Goal: Communication & Community: Ask a question

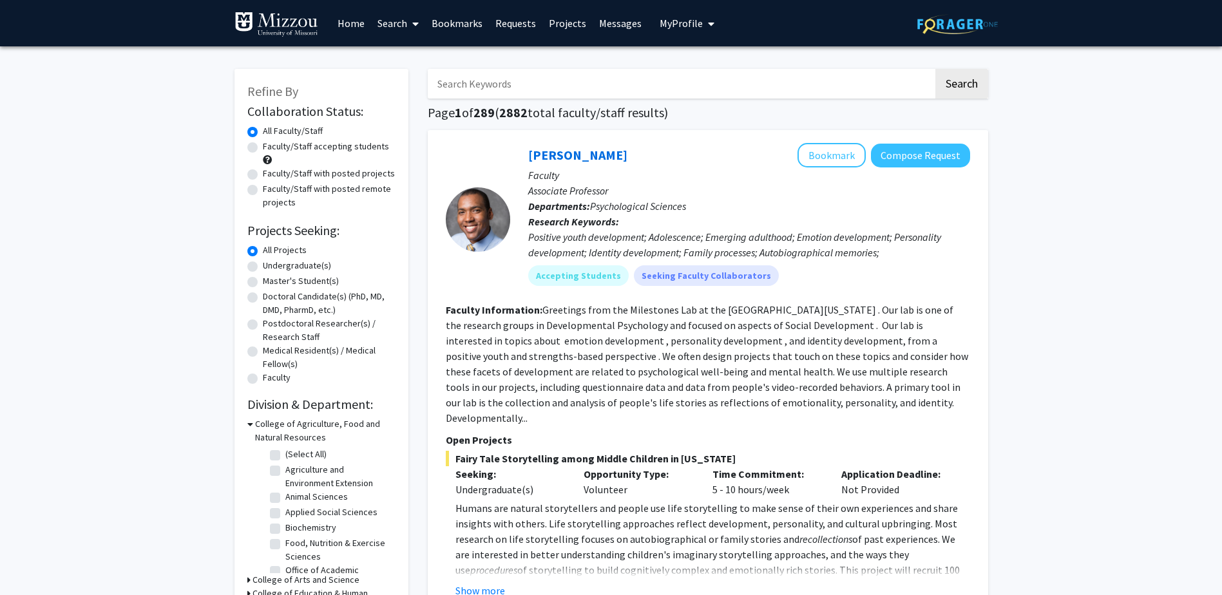
click at [531, 92] on input "Search Keywords" at bounding box center [681, 84] width 506 height 30
type input "fang"
click at [935, 69] on button "Search" at bounding box center [961, 84] width 53 height 30
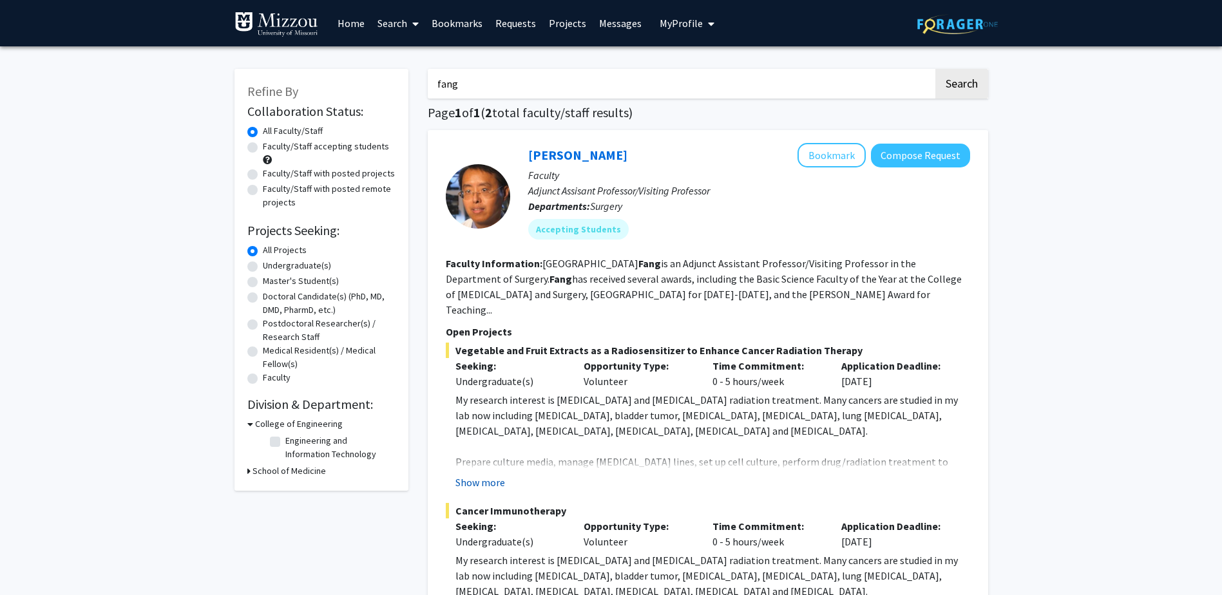
click at [484, 475] on button "Show more" at bounding box center [480, 482] width 50 height 15
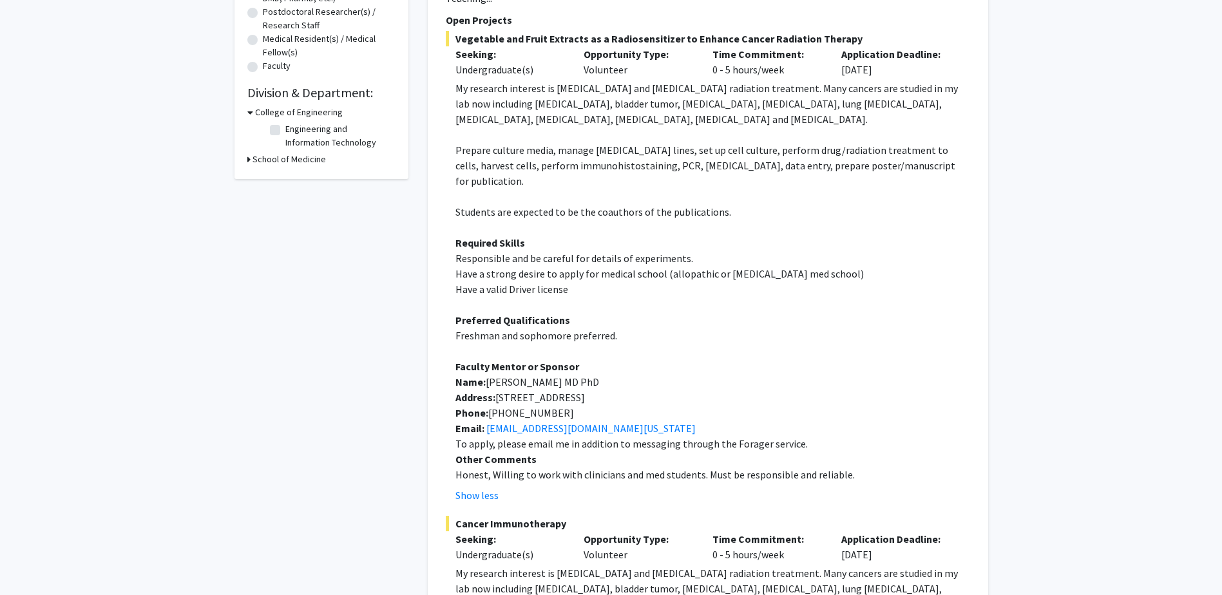
scroll to position [386, 0]
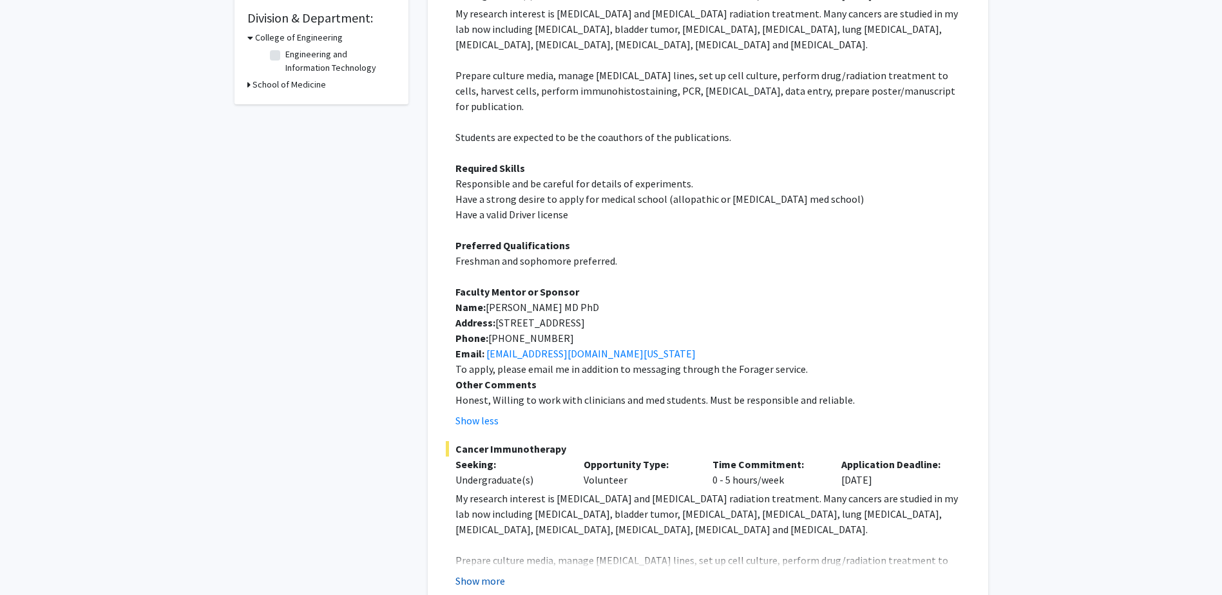
click at [478, 573] on button "Show more" at bounding box center [480, 580] width 50 height 15
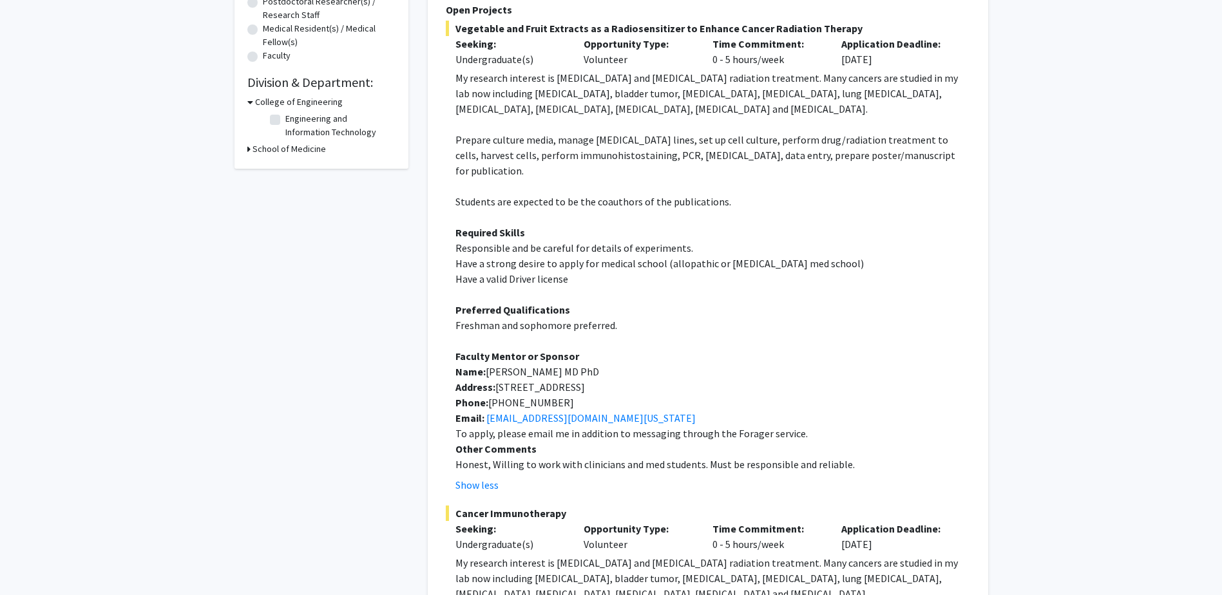
scroll to position [0, 0]
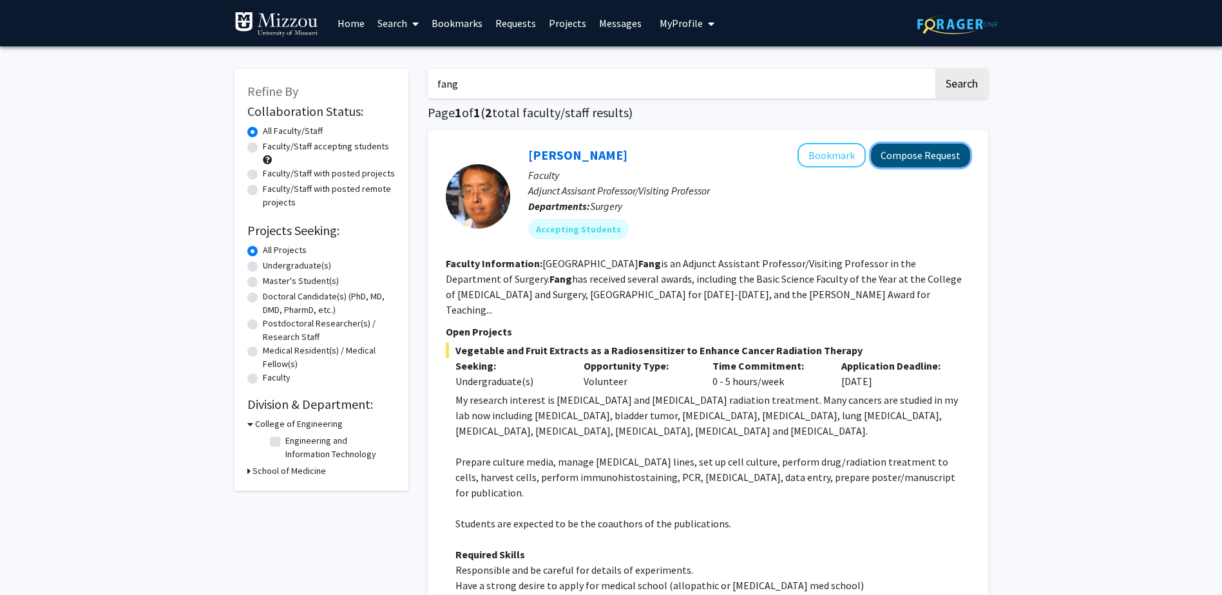
click at [915, 155] on button "Compose Request" at bounding box center [920, 156] width 99 height 24
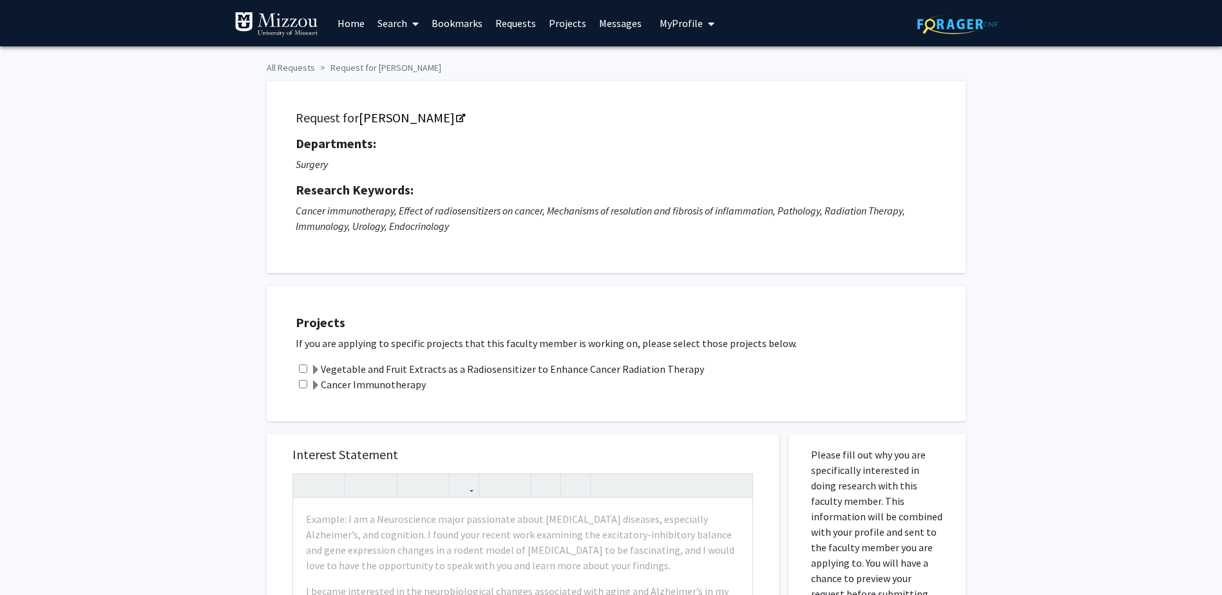
scroll to position [64, 0]
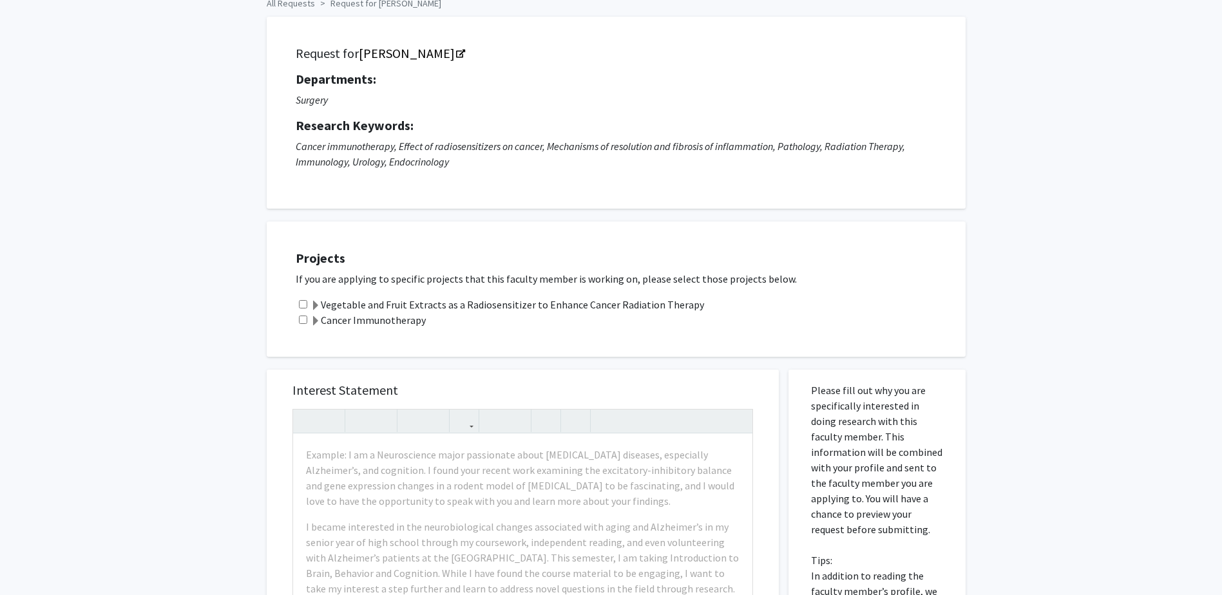
click at [301, 306] on input "checkbox" at bounding box center [303, 304] width 8 height 8
checkbox input "true"
click at [305, 319] on input "checkbox" at bounding box center [303, 320] width 8 height 8
checkbox input "true"
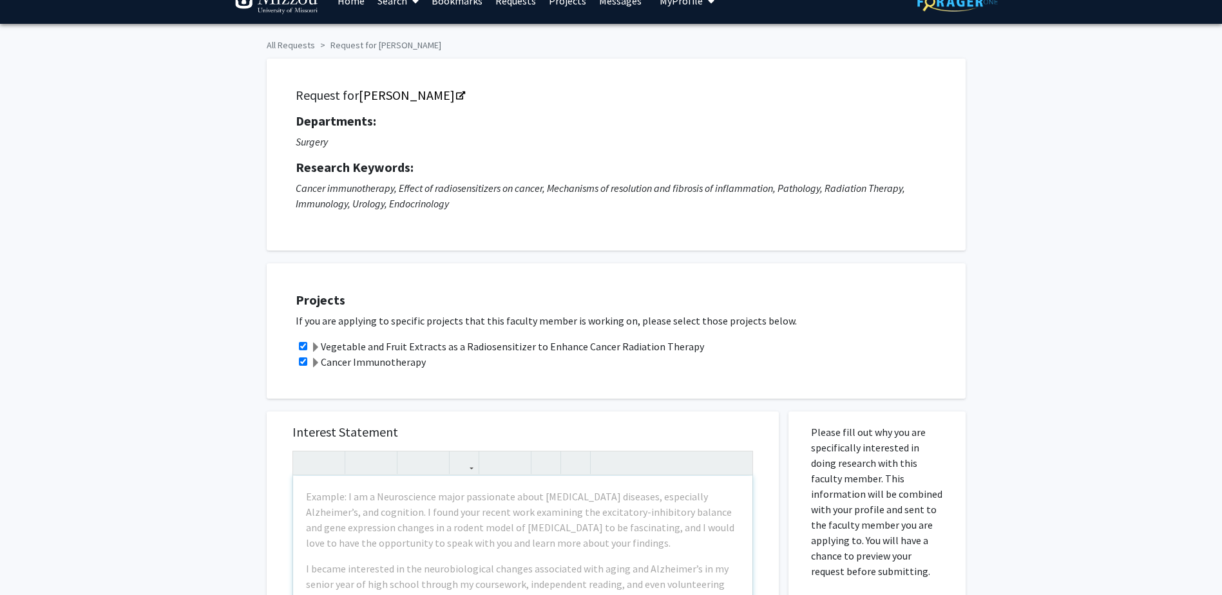
scroll to position [0, 0]
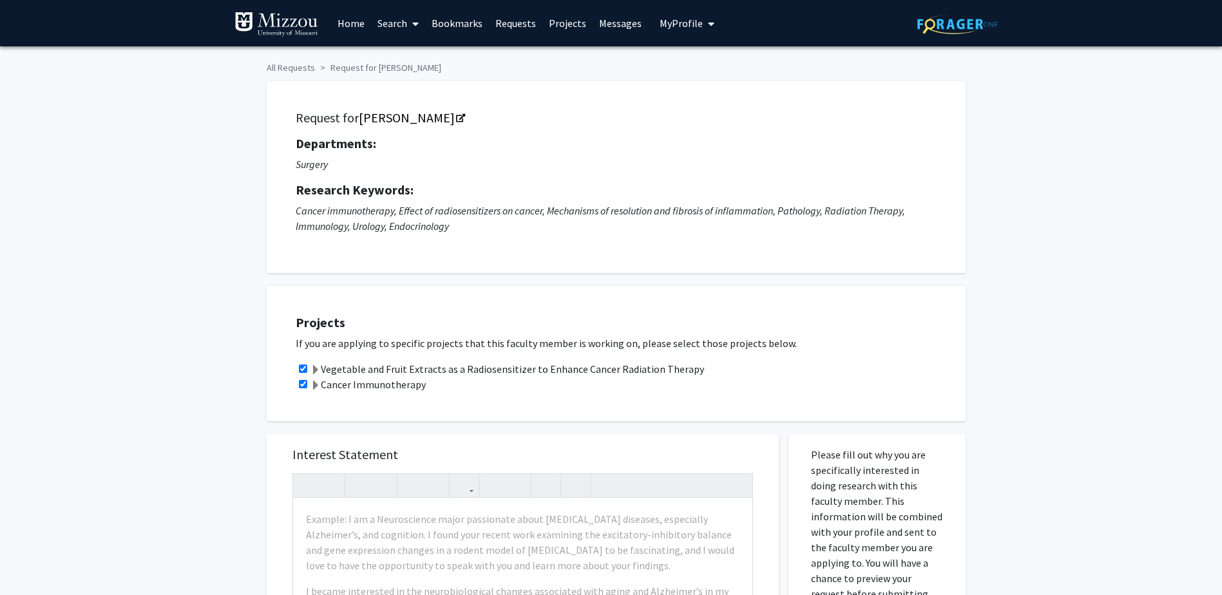
click at [318, 371] on span at bounding box center [315, 370] width 10 height 10
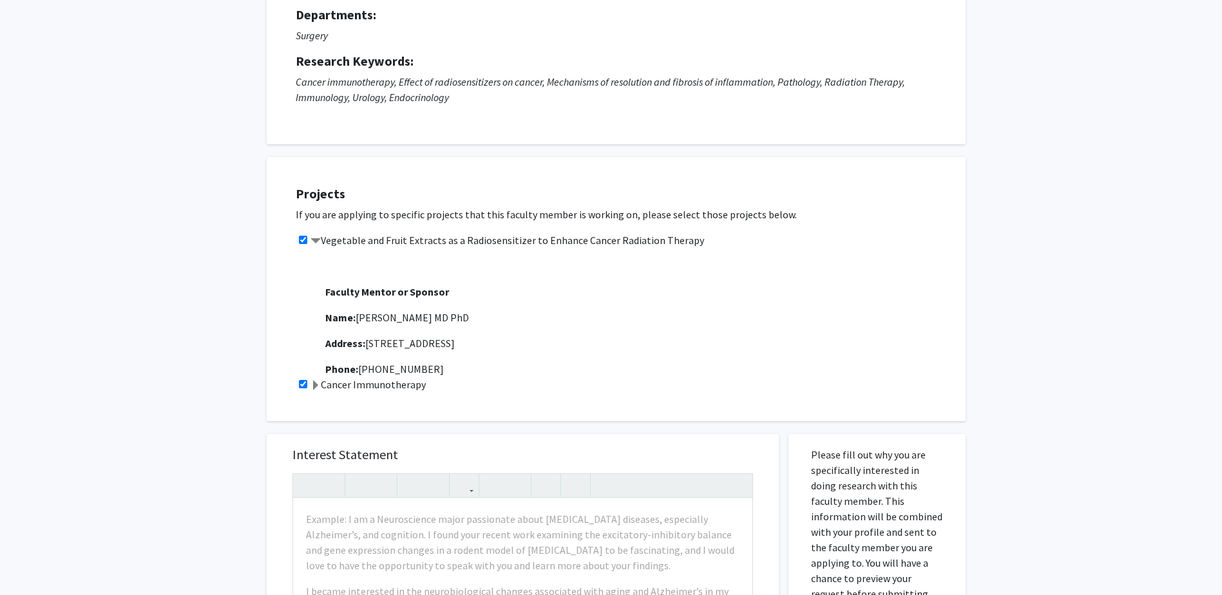
scroll to position [572, 0]
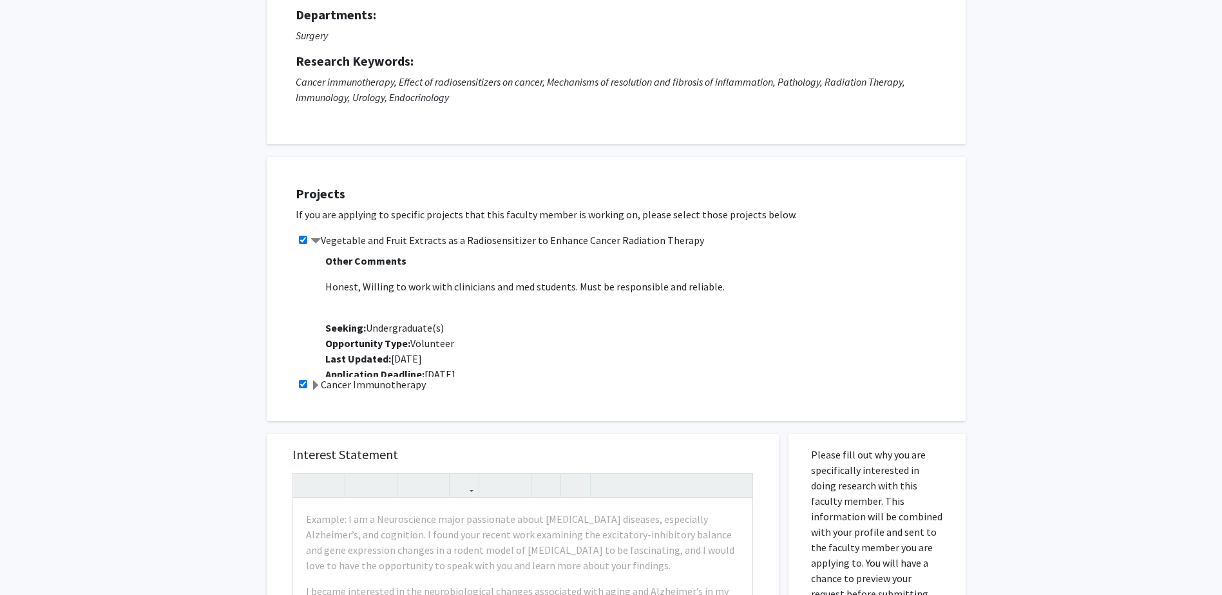
click at [336, 383] on label "Cancer Immunotherapy" at bounding box center [367, 384] width 115 height 15
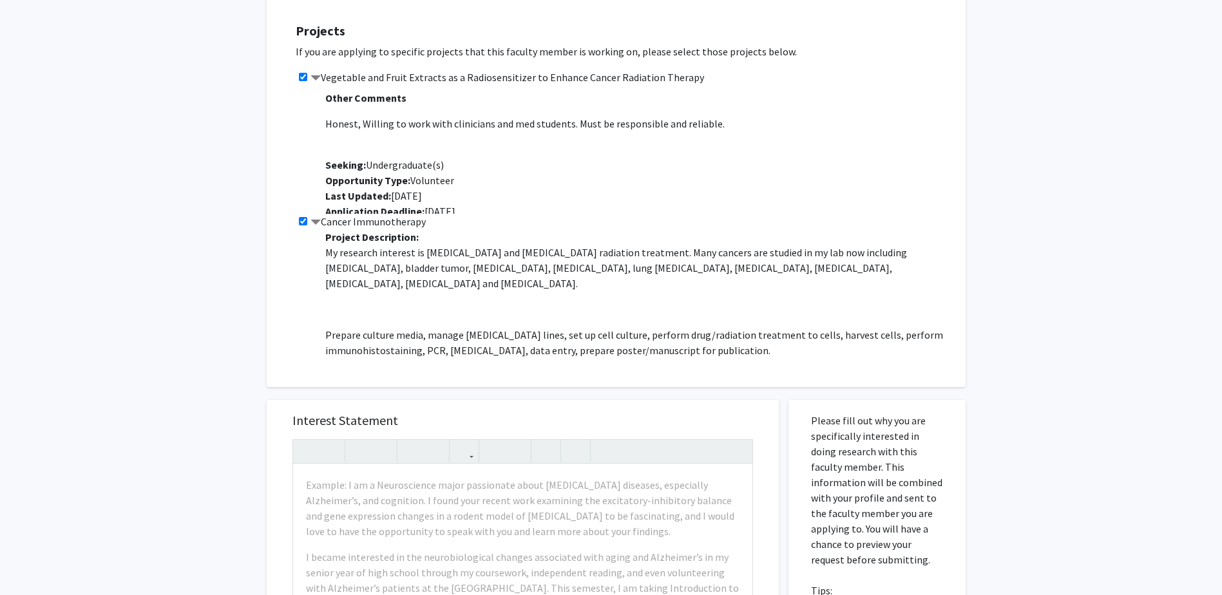
scroll to position [322, 0]
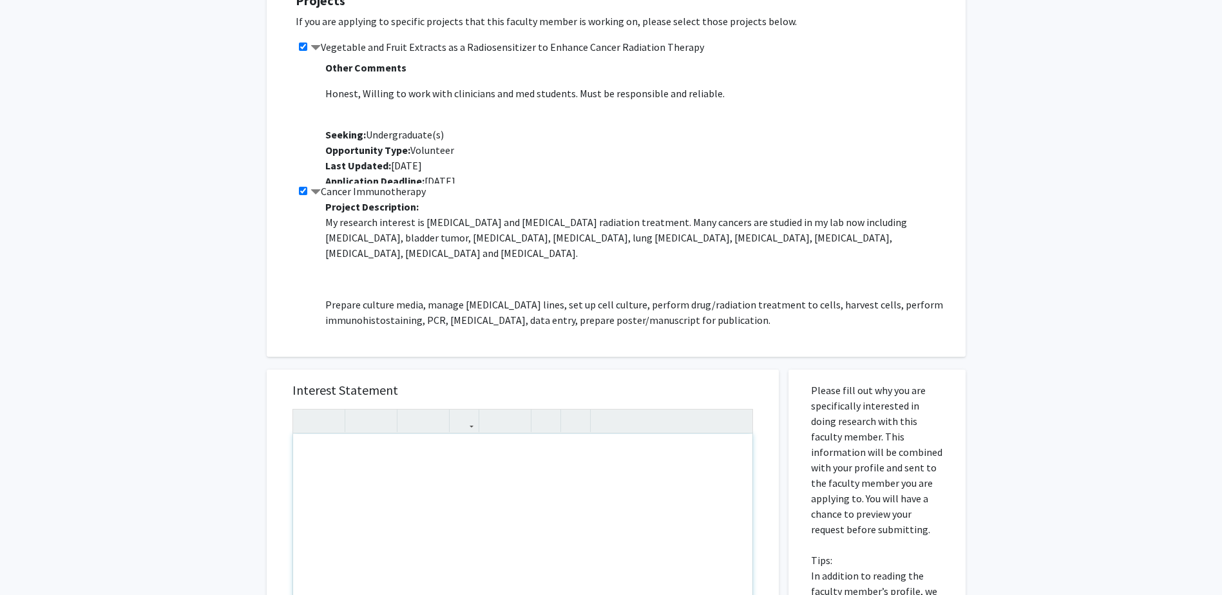
click at [448, 469] on div "Note to users with screen readers: Please press Alt+0 or Option+0 to deactivate…" at bounding box center [522, 581] width 459 height 295
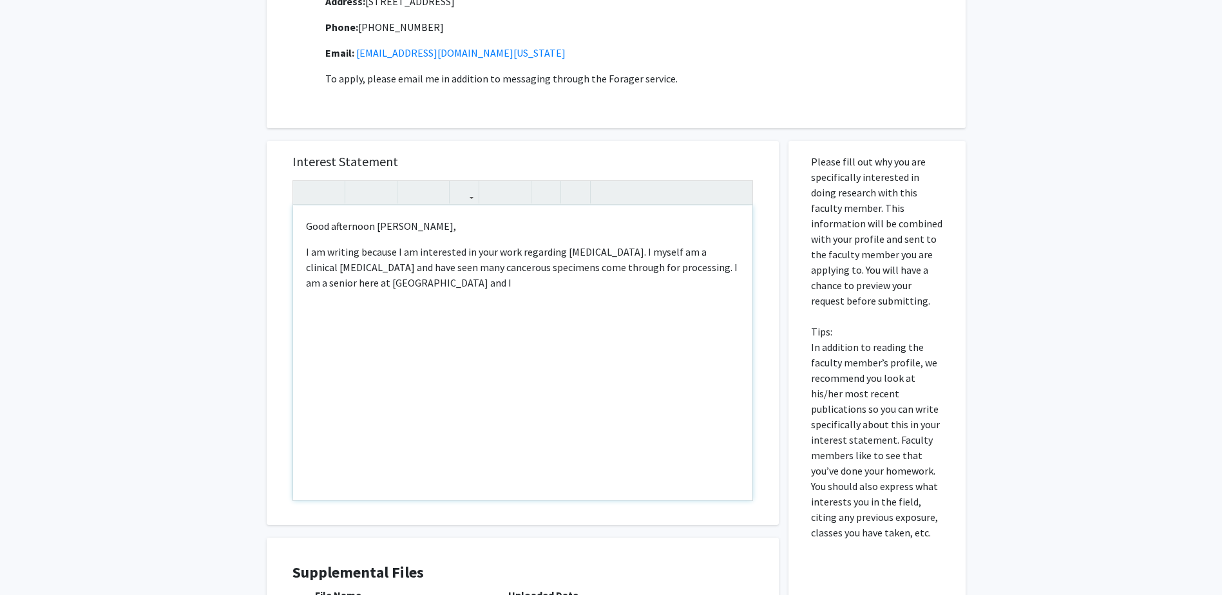
scroll to position [605, 0]
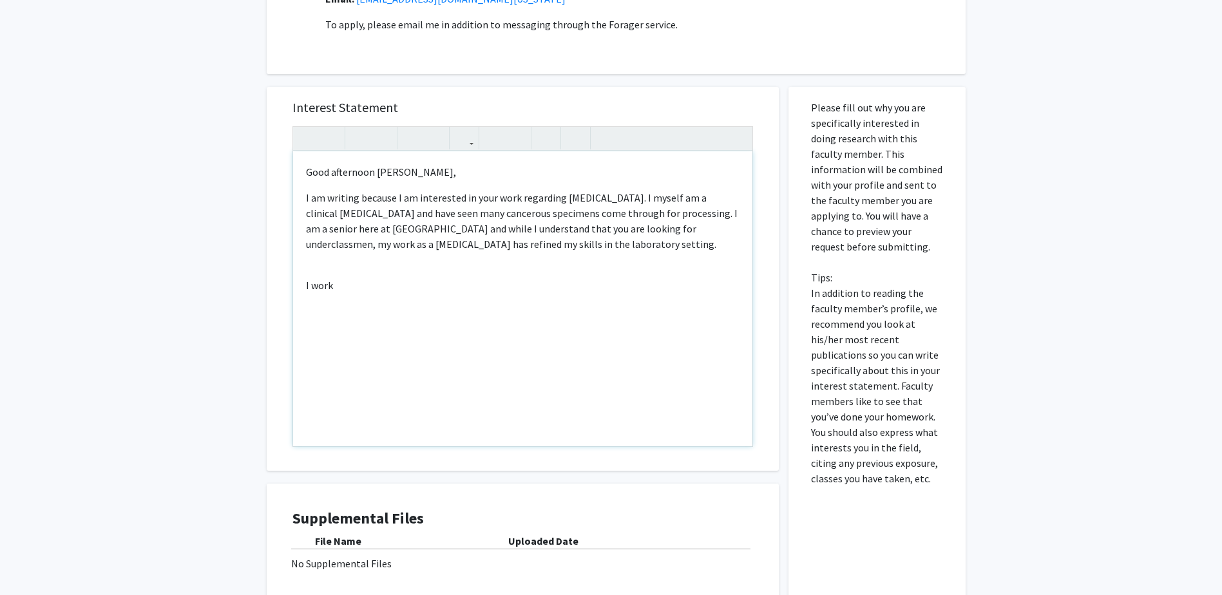
drag, startPoint x: 345, startPoint y: 288, endPoint x: 284, endPoint y: 292, distance: 61.4
click at [284, 292] on div "Interest Statement <p>Good afternoon [PERSON_NAME],</p><p>I am writing because …" at bounding box center [523, 279] width 486 height 384
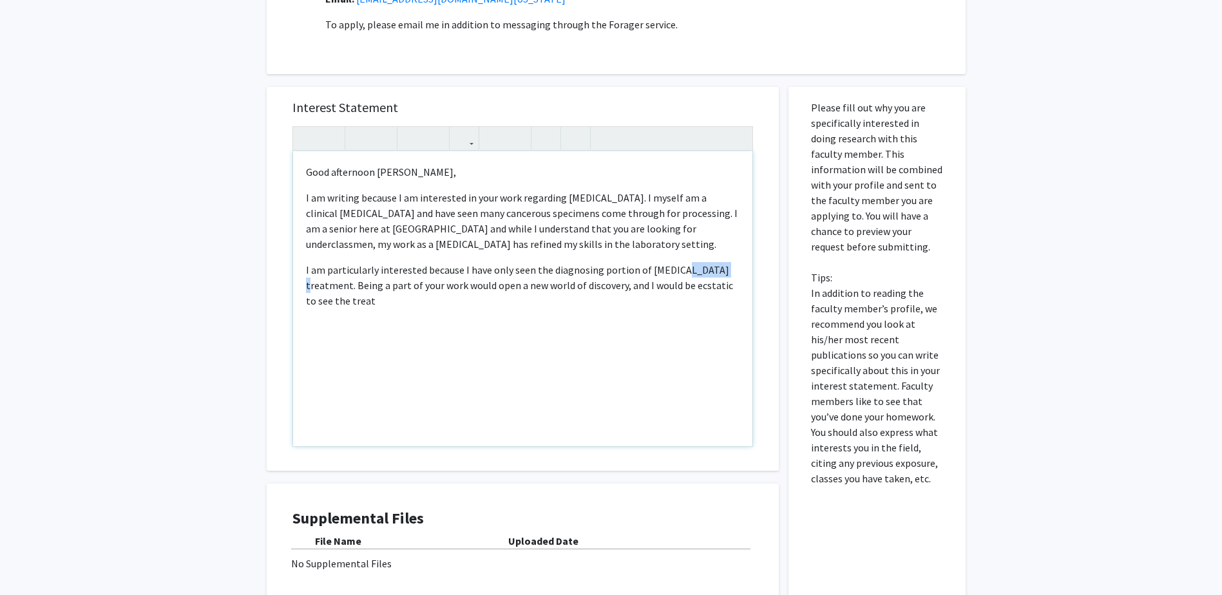
drag, startPoint x: 716, startPoint y: 271, endPoint x: 674, endPoint y: 276, distance: 42.3
click at [674, 276] on p "I am particularly interested because I have only seen the diagnosing portion of…" at bounding box center [522, 285] width 433 height 46
click at [593, 272] on p "I am particularly interested because I have only seen the diagnosing portion of…" at bounding box center [522, 285] width 433 height 46
drag, startPoint x: 593, startPoint y: 269, endPoint x: 549, endPoint y: 272, distance: 43.9
click at [549, 272] on p "I am particularly interested because I have only seen the g diagnosin portion o…" at bounding box center [522, 285] width 433 height 46
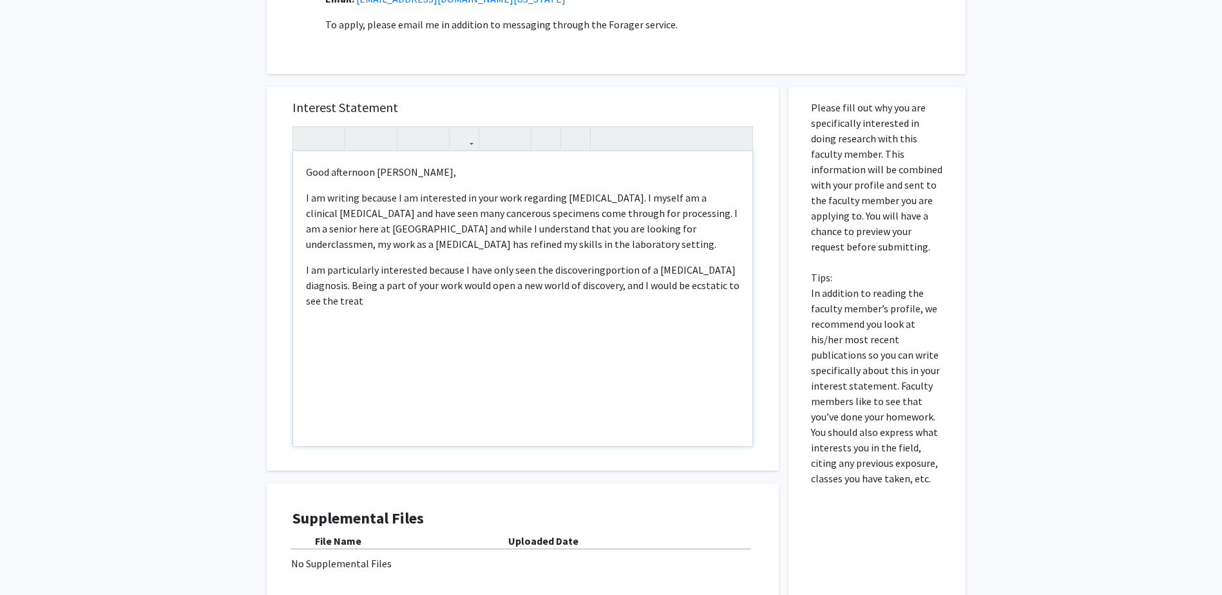
click at [345, 296] on p "I am particularly interested because I have only seen the discovering portion o…" at bounding box center [522, 285] width 433 height 46
click at [487, 320] on div "Good afternoon [PERSON_NAME], I am writing because I am interested in your work…" at bounding box center [522, 298] width 459 height 295
drag, startPoint x: 576, startPoint y: 290, endPoint x: 478, endPoint y: 292, distance: 97.9
click at [478, 292] on p "I am particularly interested because I have only seen the discovery portion of …" at bounding box center [522, 285] width 433 height 46
click at [363, 305] on p "I am particularly interested because I have only seen the discovery portion of …" at bounding box center [522, 285] width 433 height 46
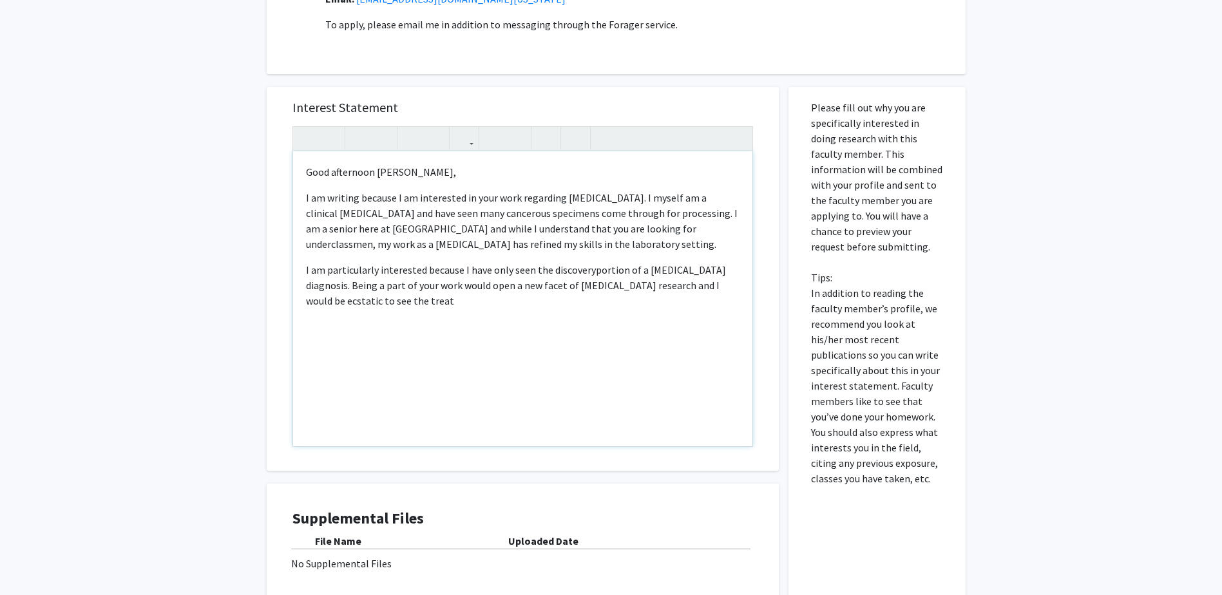
click at [597, 298] on p "I am particularly interested because I have only seen the discovery portion of …" at bounding box center [522, 285] width 433 height 46
click at [602, 283] on span "portion of a [MEDICAL_DATA] diagnosis. Being a part of your work would open a n…" at bounding box center [516, 285] width 420 height 44
click at [357, 300] on p "I am particularly interested because I have only seen the discovery portion of …" at bounding box center [522, 285] width 433 height 46
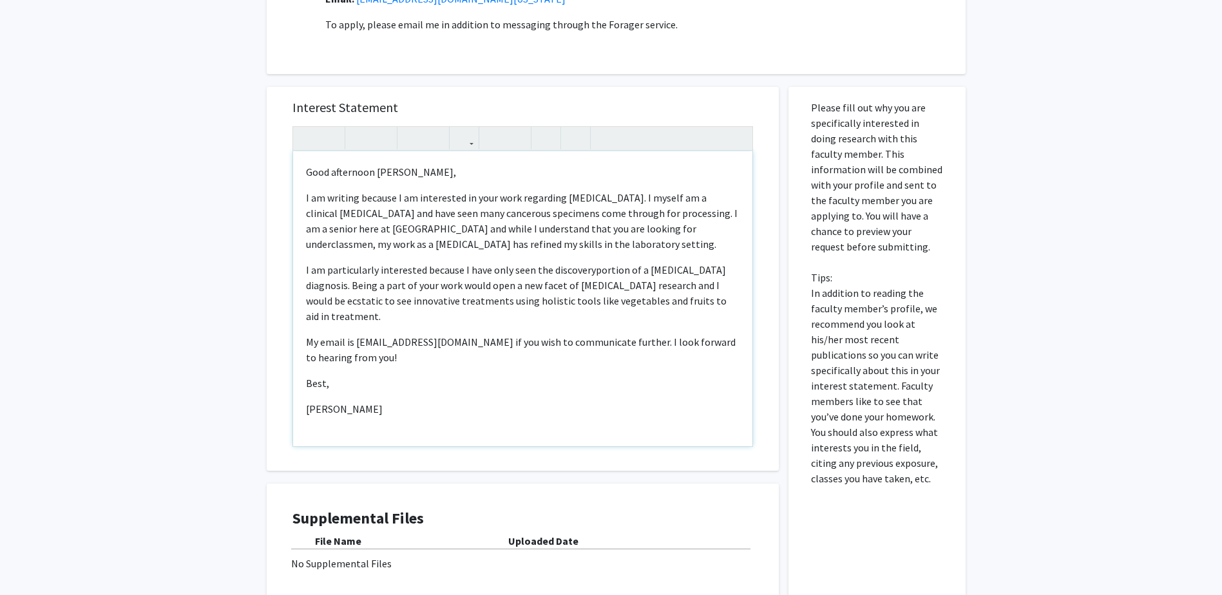
type textarea "<p>Good afternoon [PERSON_NAME],</p><p>I am writing because I am interested in …"
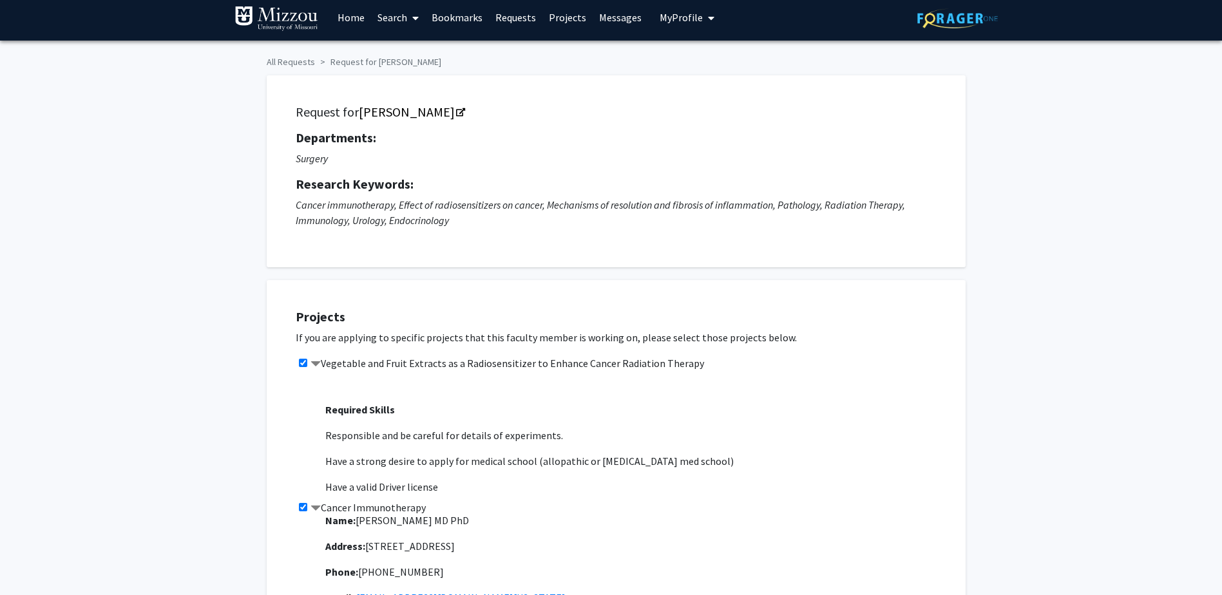
scroll to position [0, 0]
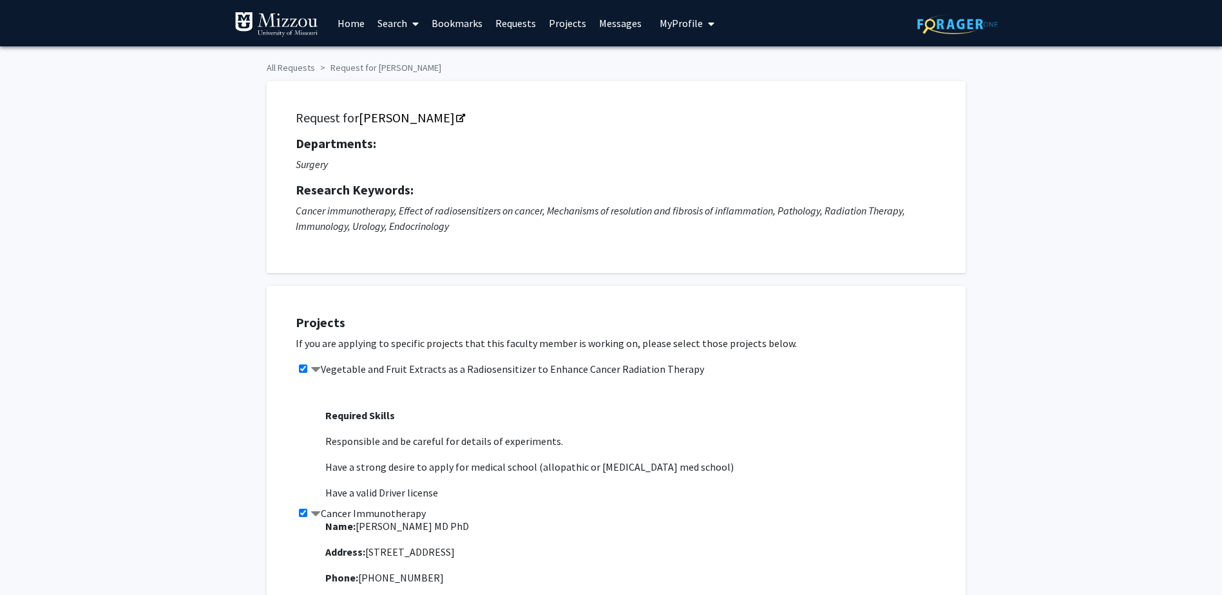
click at [679, 23] on span "My Profile" at bounding box center [681, 23] width 43 height 13
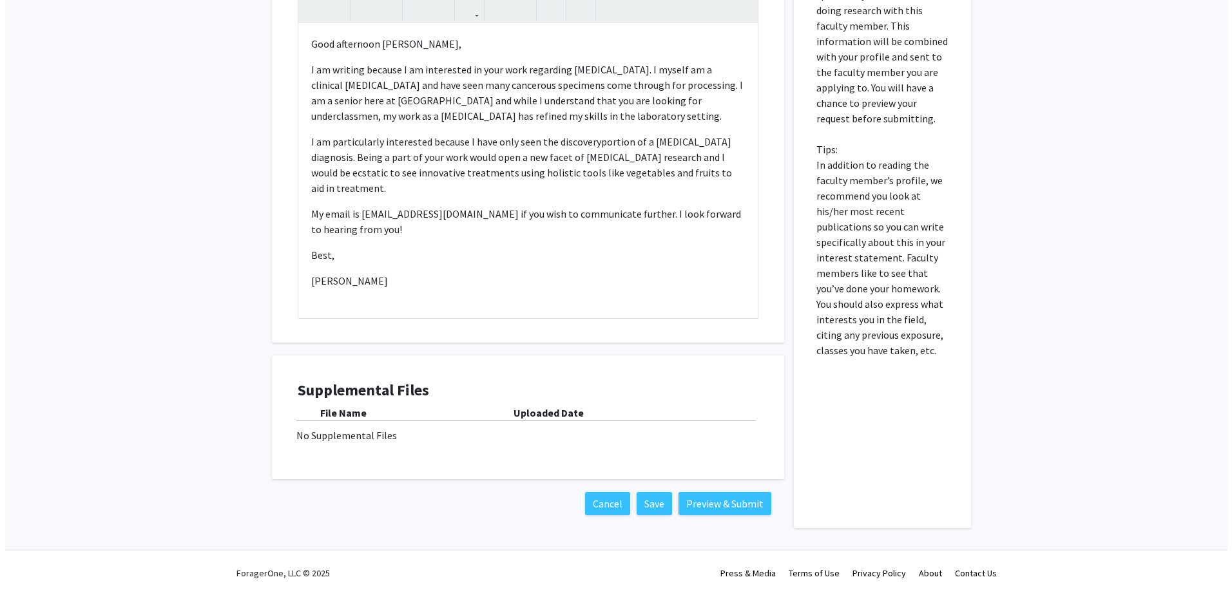
scroll to position [734, 0]
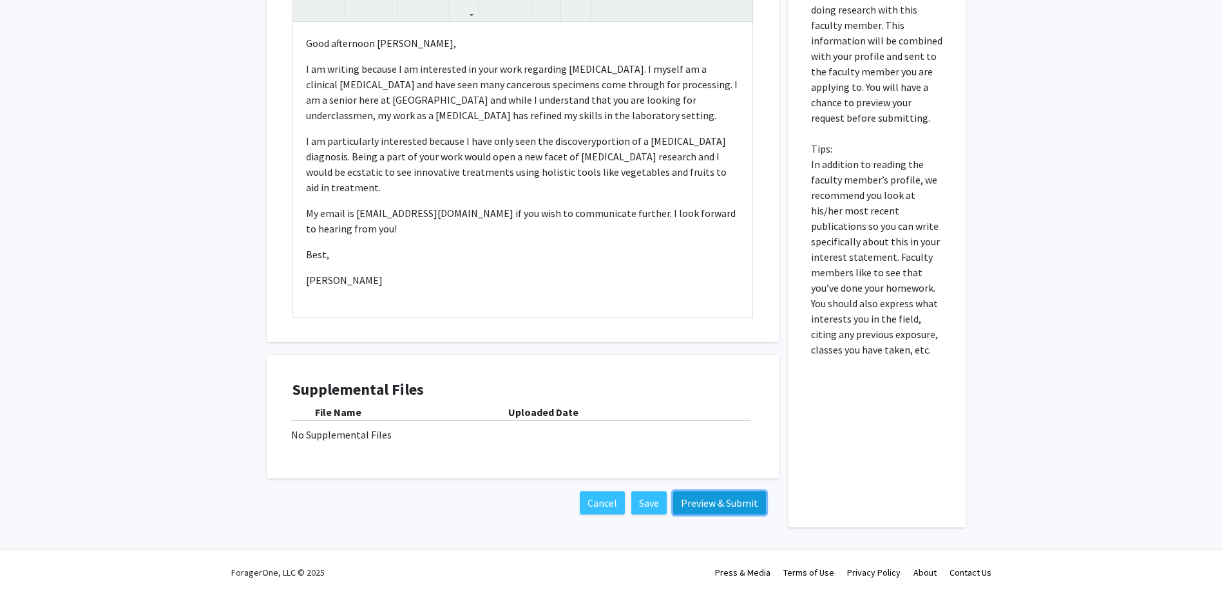
click at [719, 506] on button "Preview & Submit" at bounding box center [719, 502] width 93 height 23
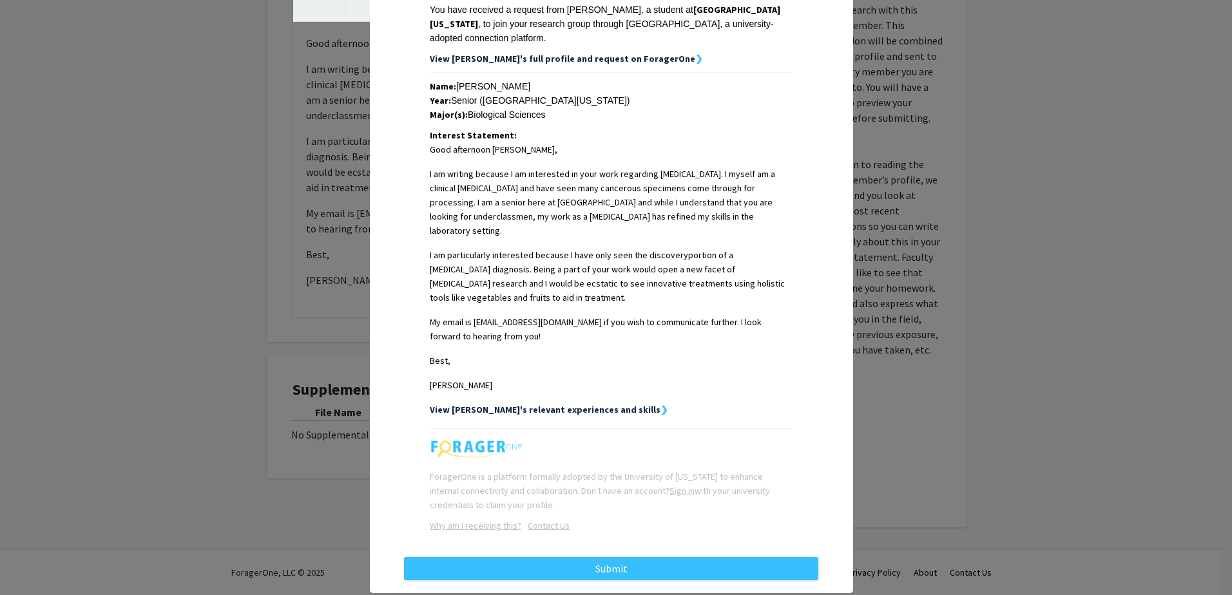
scroll to position [225, 0]
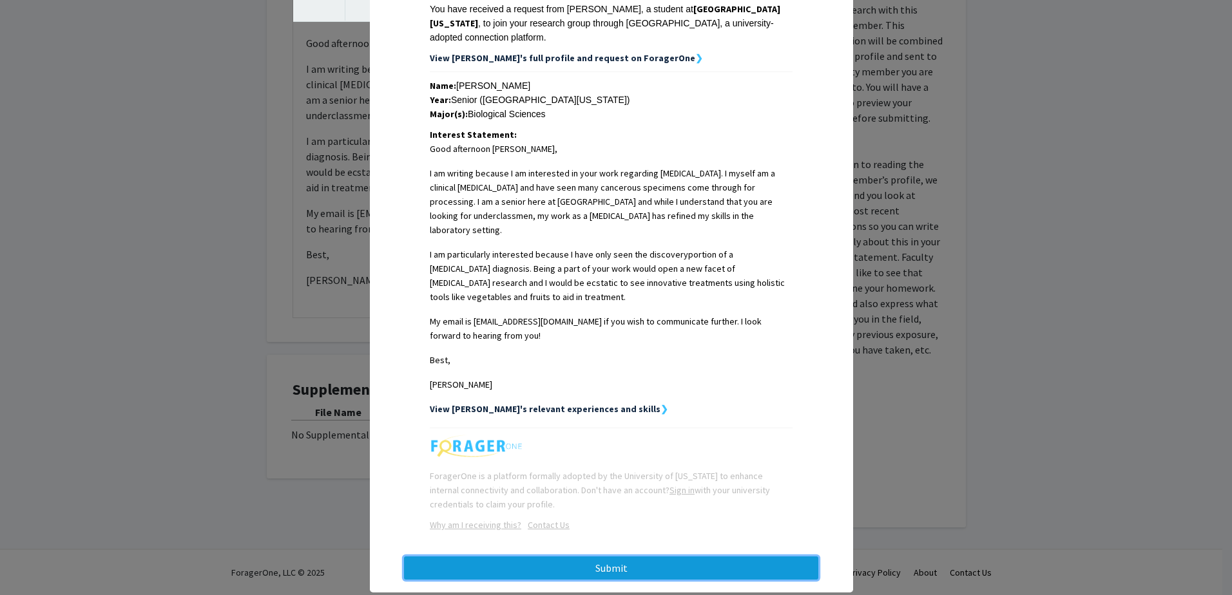
click at [678, 557] on button "Submit" at bounding box center [611, 568] width 414 height 23
